Goal: Book appointment/travel/reservation

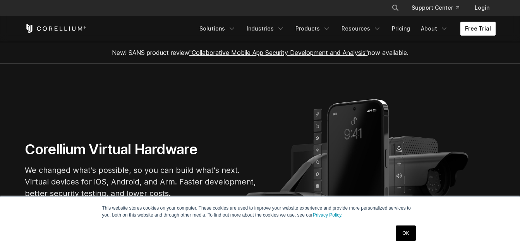
click at [464, 27] on link "Free Trial" at bounding box center [477, 29] width 35 height 14
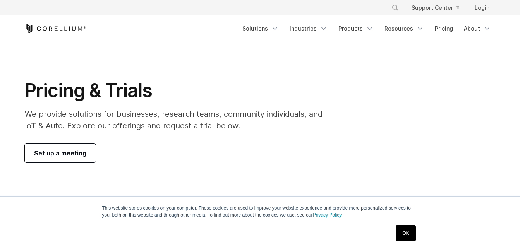
click at [58, 151] on span "Set up a meeting" at bounding box center [60, 153] width 52 height 9
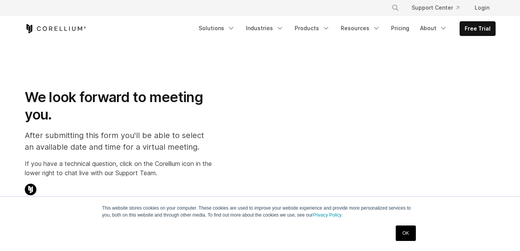
select select "**"
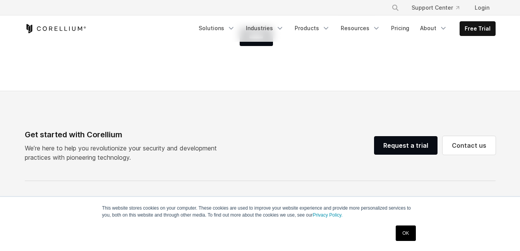
scroll to position [465, 0]
